Goal: Task Accomplishment & Management: Use online tool/utility

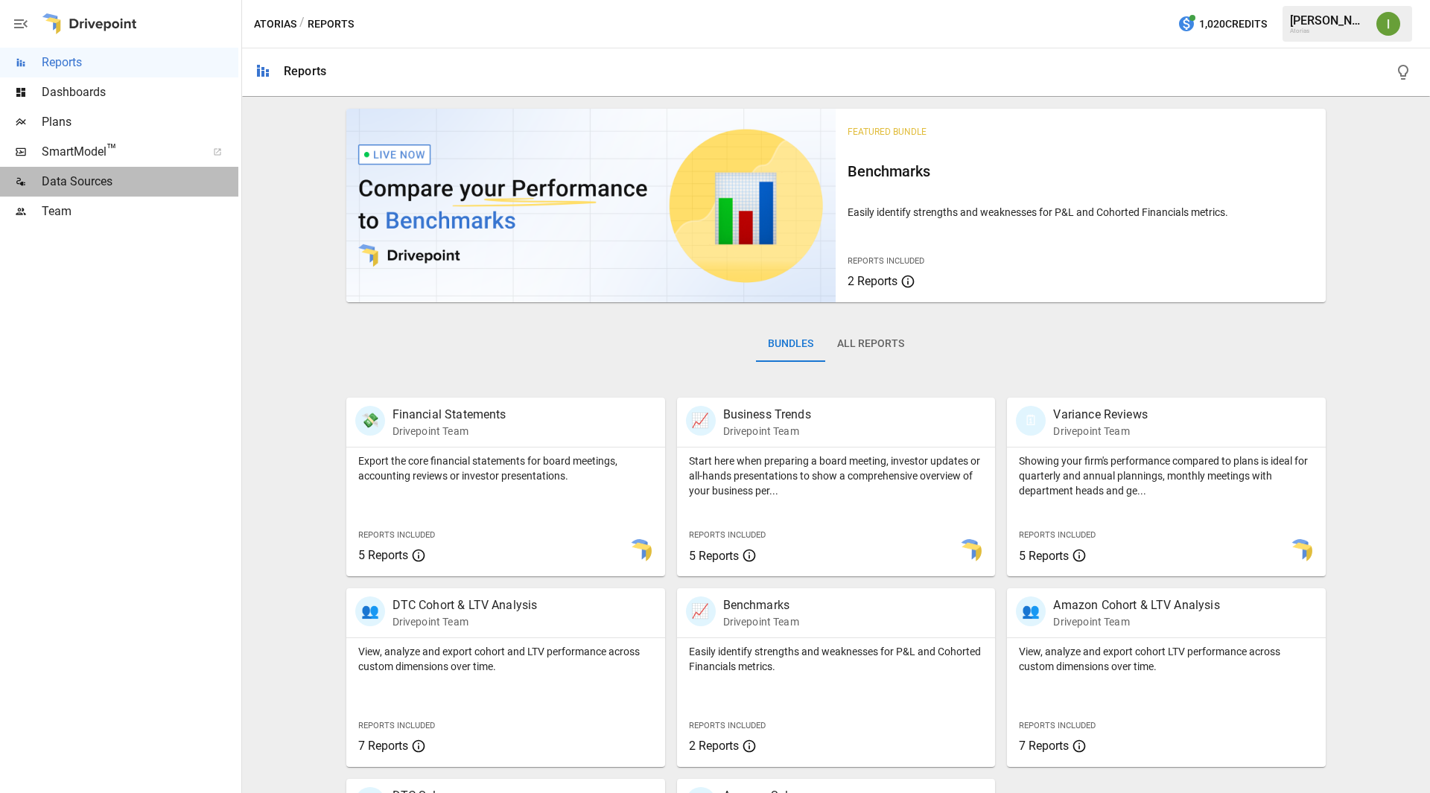
click at [91, 179] on span "Data Sources" at bounding box center [140, 182] width 197 height 18
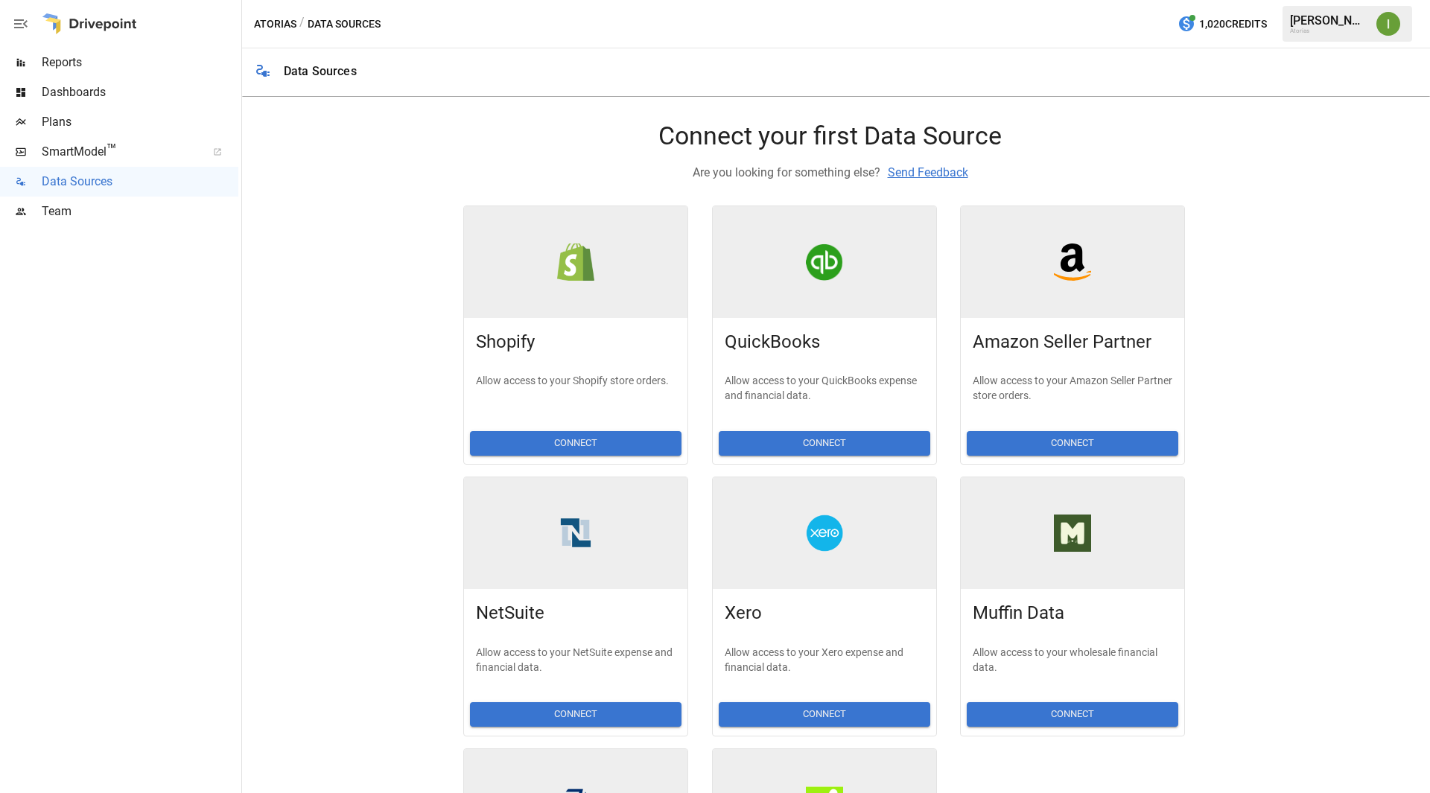
click at [583, 442] on button "Connect" at bounding box center [576, 443] width 212 height 25
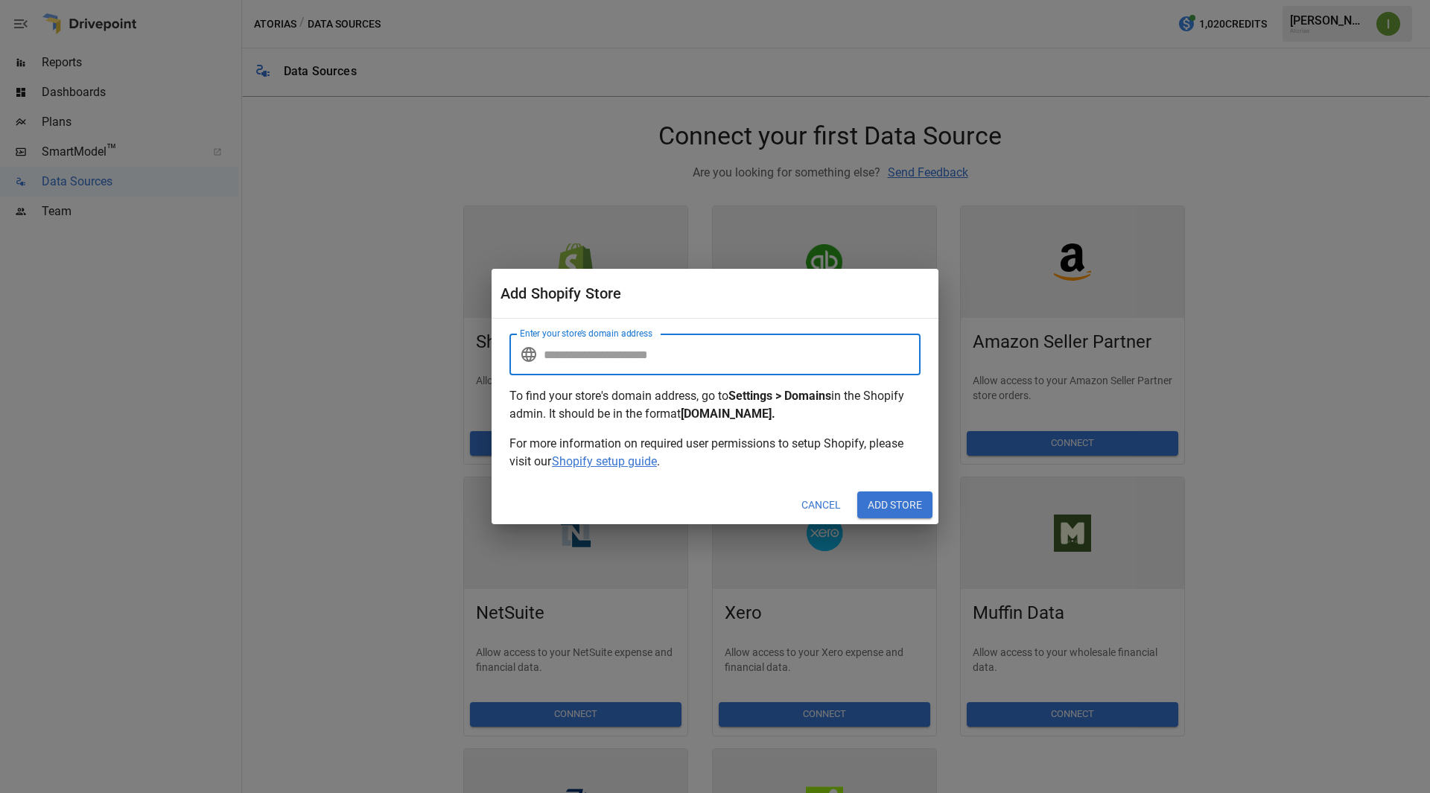
click at [604, 354] on input "Enter your store’s domain address" at bounding box center [732, 355] width 377 height 42
type input "*"
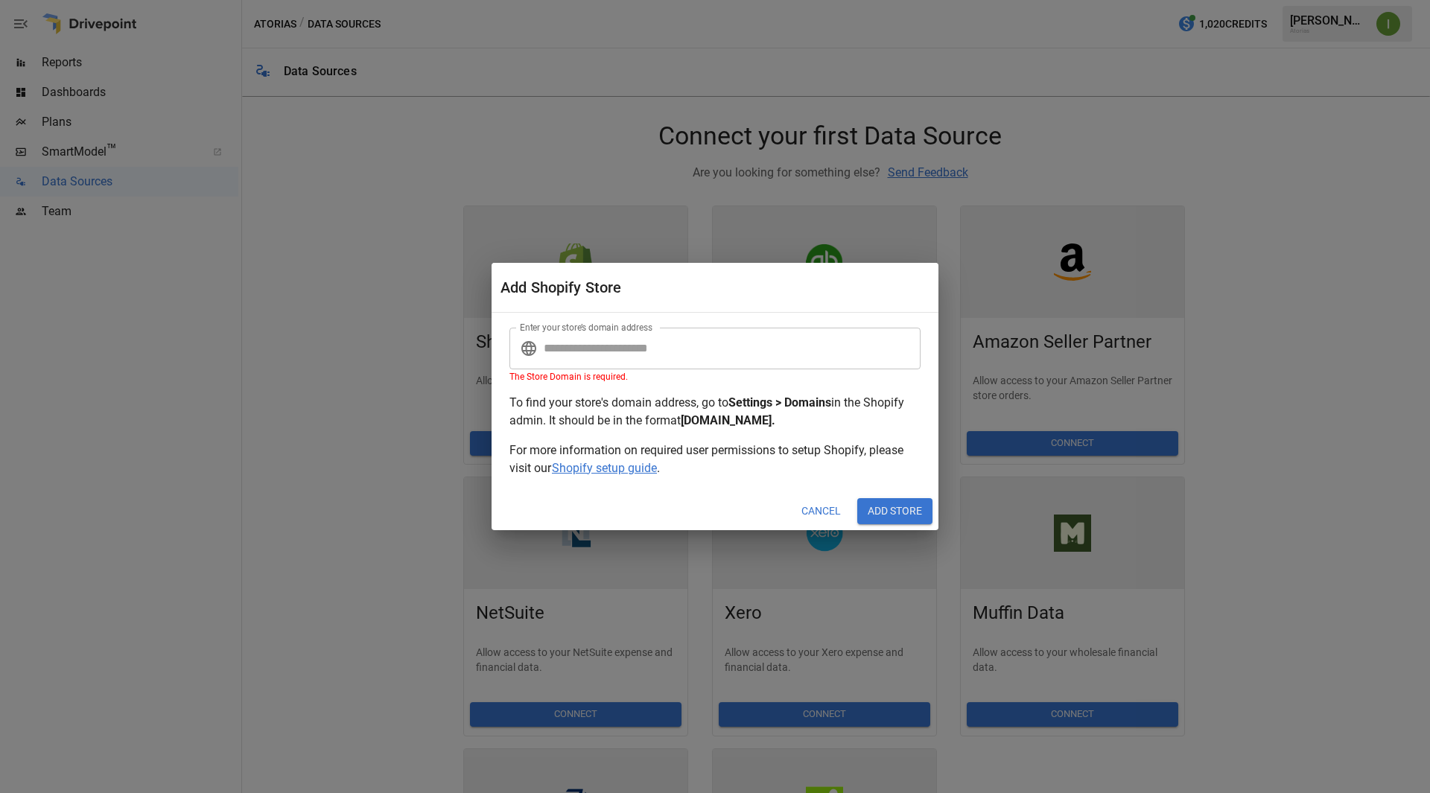
click at [636, 401] on p "To find your store's domain address, go to Settings > Domains in the Shopify ad…" at bounding box center [714, 412] width 411 height 36
click at [585, 357] on input "Enter your store’s domain address" at bounding box center [732, 349] width 377 height 42
type input "**********"
drag, startPoint x: 661, startPoint y: 451, endPoint x: 824, endPoint y: 453, distance: 162.4
click at [824, 453] on p "For more information on required user permissions to setup Shopify, please visi…" at bounding box center [714, 460] width 411 height 36
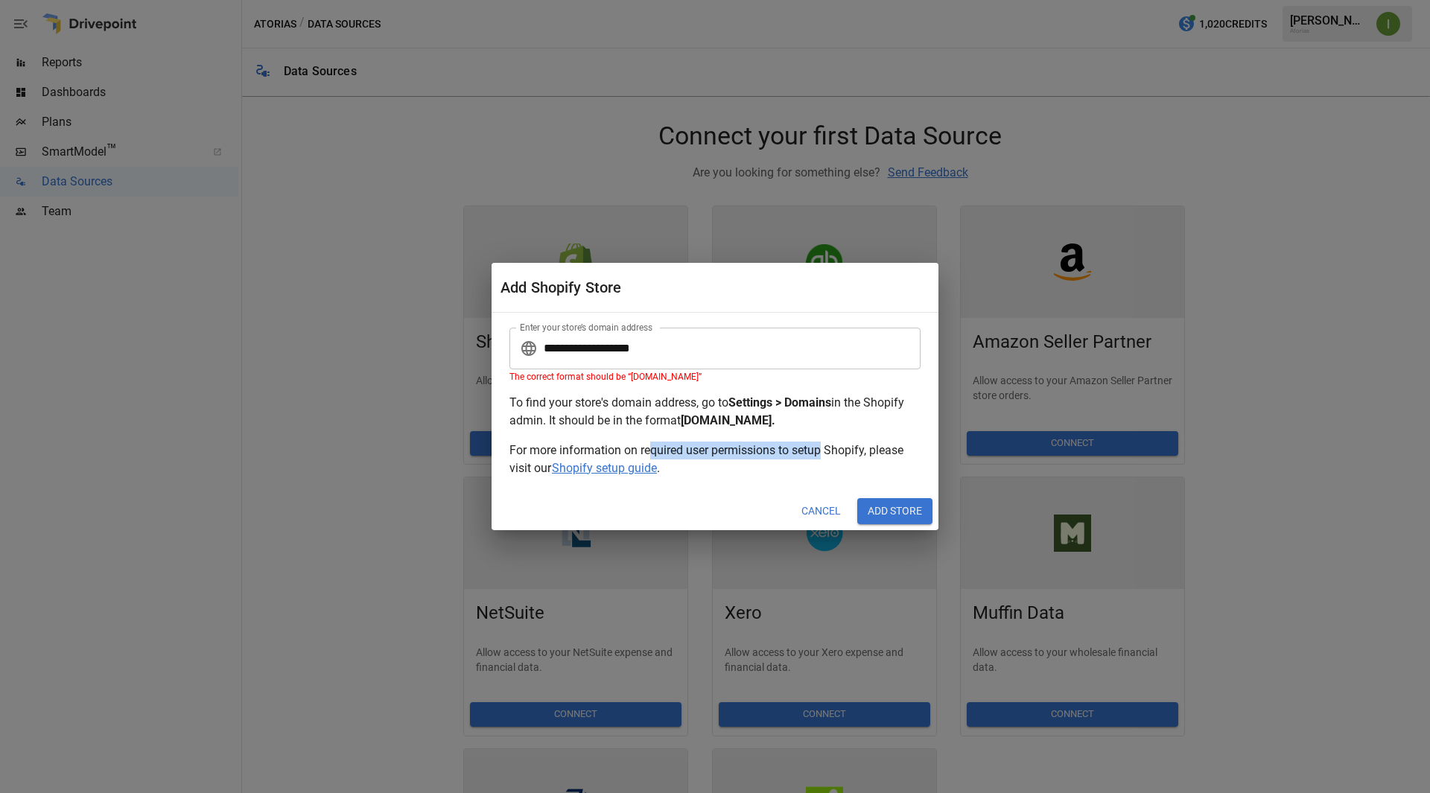
click at [824, 453] on p "For more information on required user permissions to setup Shopify, please visi…" at bounding box center [714, 460] width 411 height 36
drag, startPoint x: 293, startPoint y: 376, endPoint x: 303, endPoint y: 376, distance: 10.4
click at [293, 376] on div "**********" at bounding box center [715, 396] width 1430 height 793
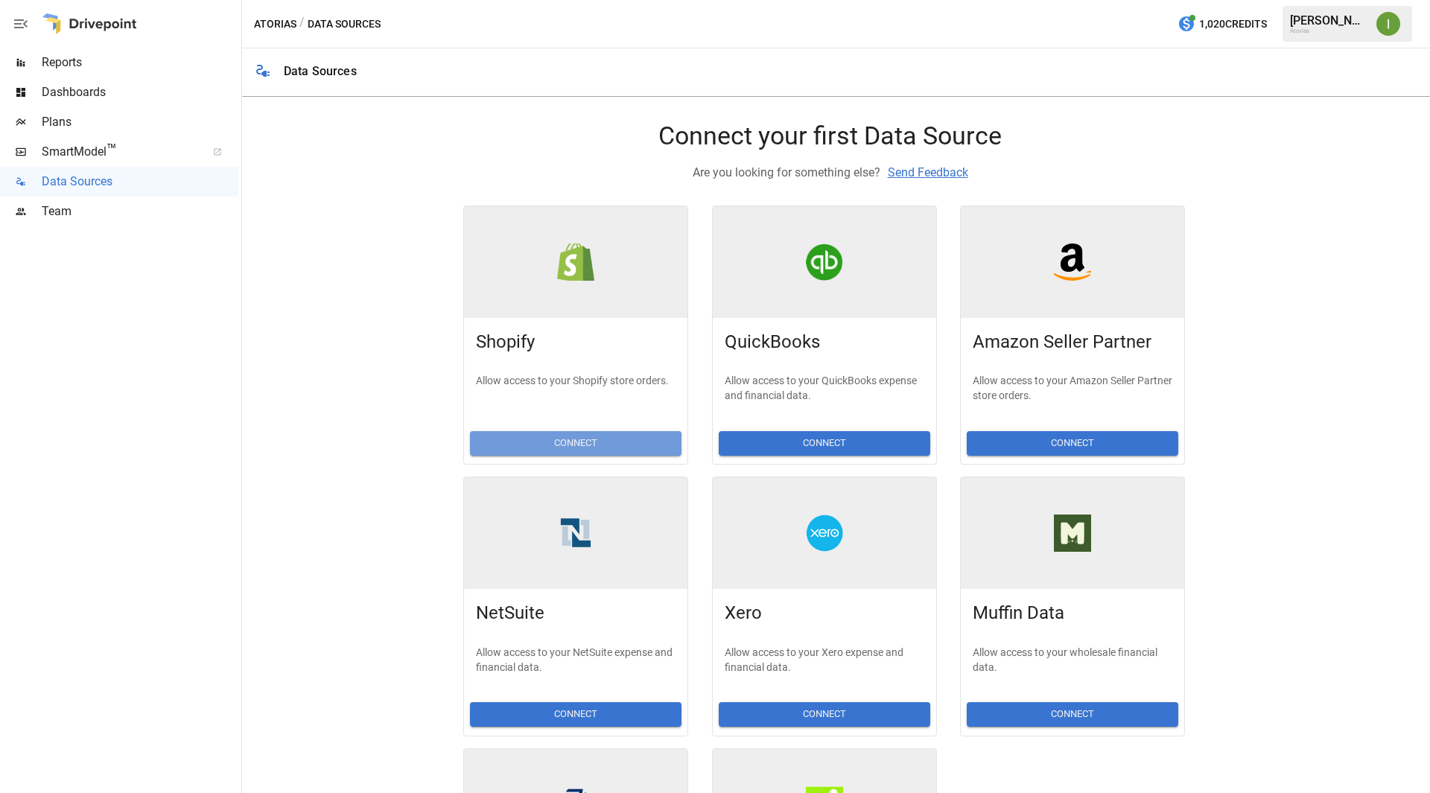
click at [567, 447] on button "Connect" at bounding box center [576, 443] width 212 height 25
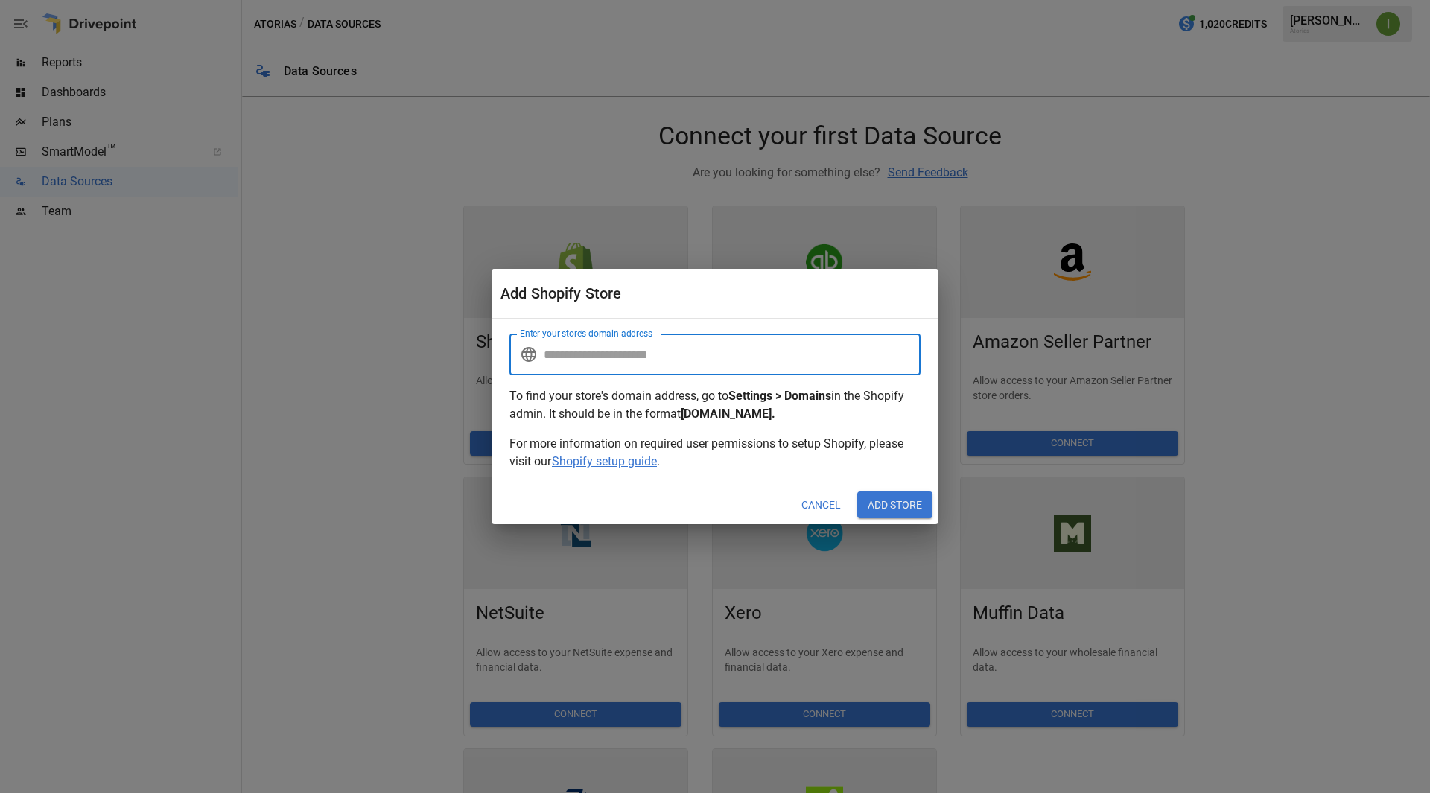
click at [600, 367] on input "Enter your store’s domain address" at bounding box center [732, 355] width 377 height 42
type input "**********"
click at [898, 505] on button "Add Store" at bounding box center [894, 505] width 75 height 27
